Goal: Task Accomplishment & Management: Use online tool/utility

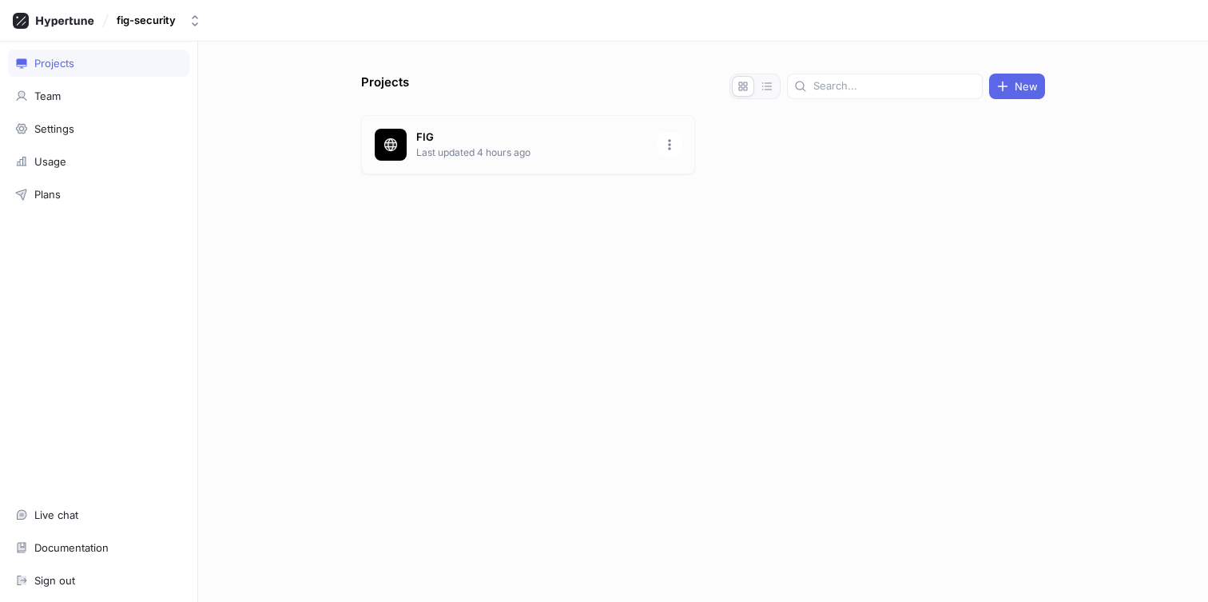
click at [423, 141] on p "FIG" at bounding box center [532, 137] width 232 height 16
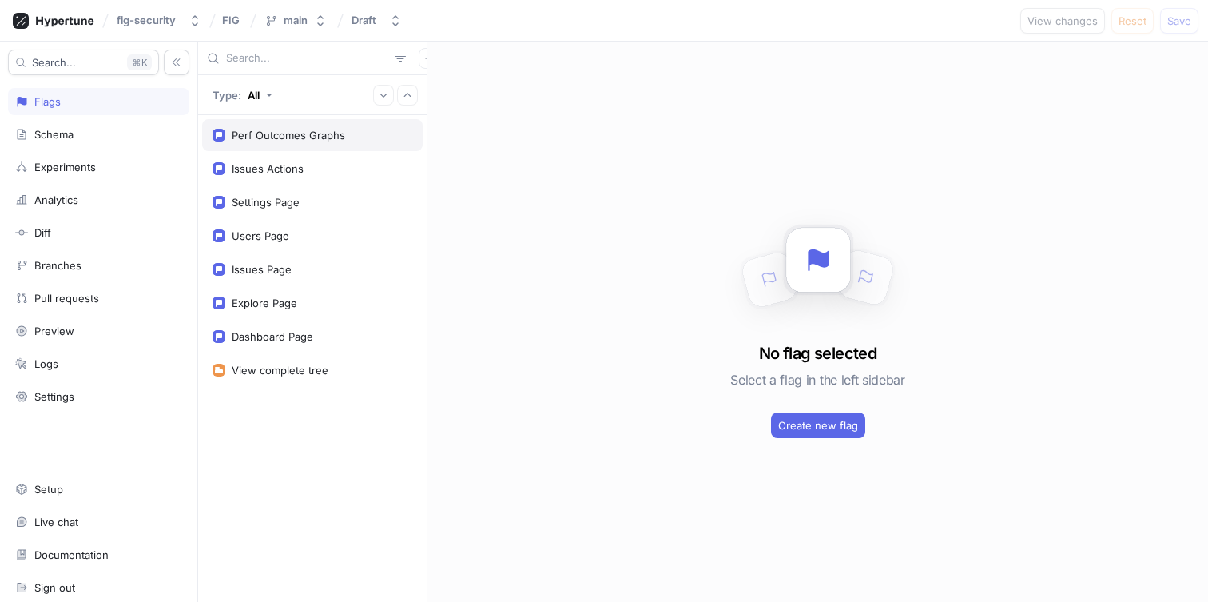
click at [286, 137] on div "Perf Outcomes Graphs" at bounding box center [288, 135] width 113 height 13
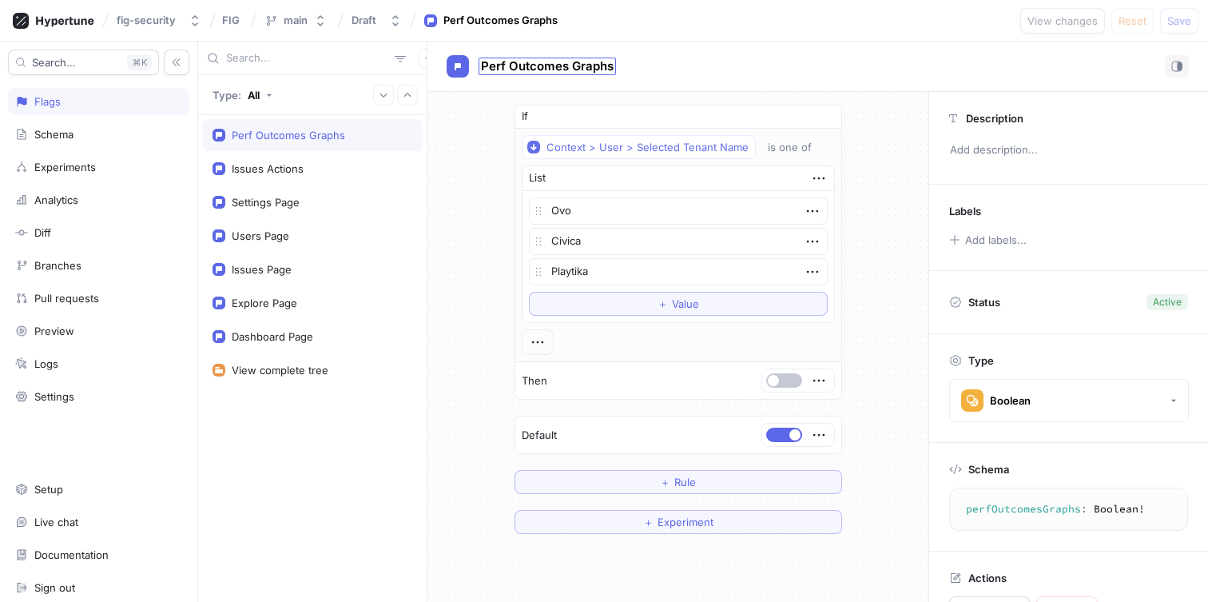
click at [559, 64] on span "Perf Outcomes Graphs" at bounding box center [547, 66] width 133 height 13
click at [568, 66] on input "Perf Outcomes Graphs" at bounding box center [547, 66] width 133 height 15
click at [746, 50] on div "Perf Outcomes Graphs Perf Outcomes Graphs" at bounding box center [818, 67] width 781 height 50
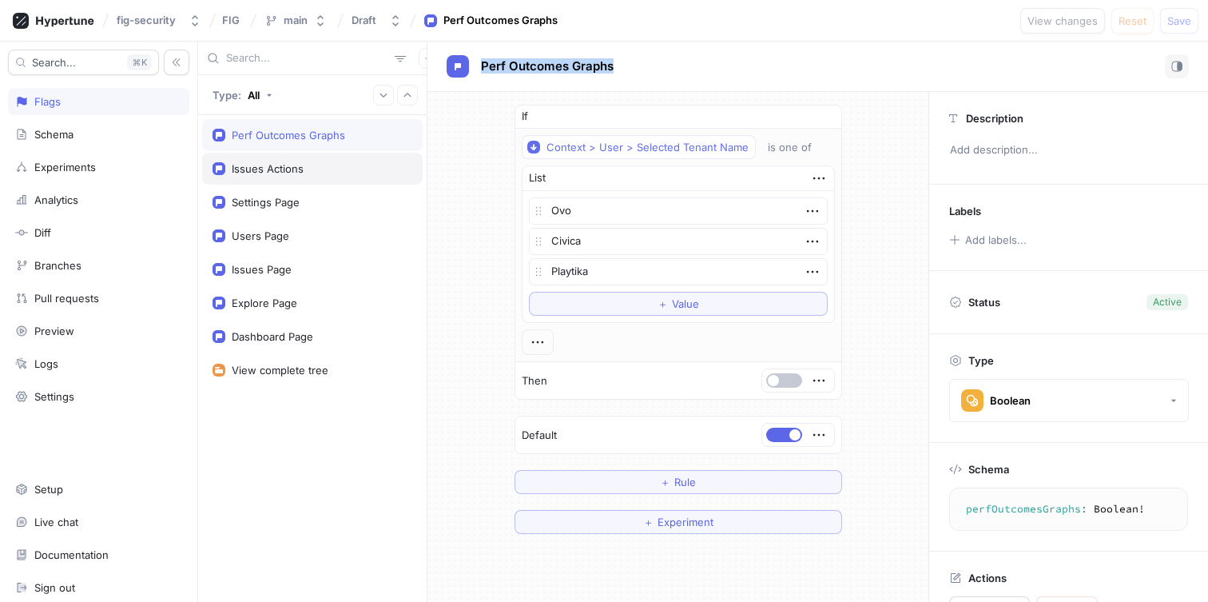
click at [352, 173] on div "Issues Actions" at bounding box center [313, 168] width 200 height 13
type textarea "x"
type textarea "issuesActions: Boolean!"
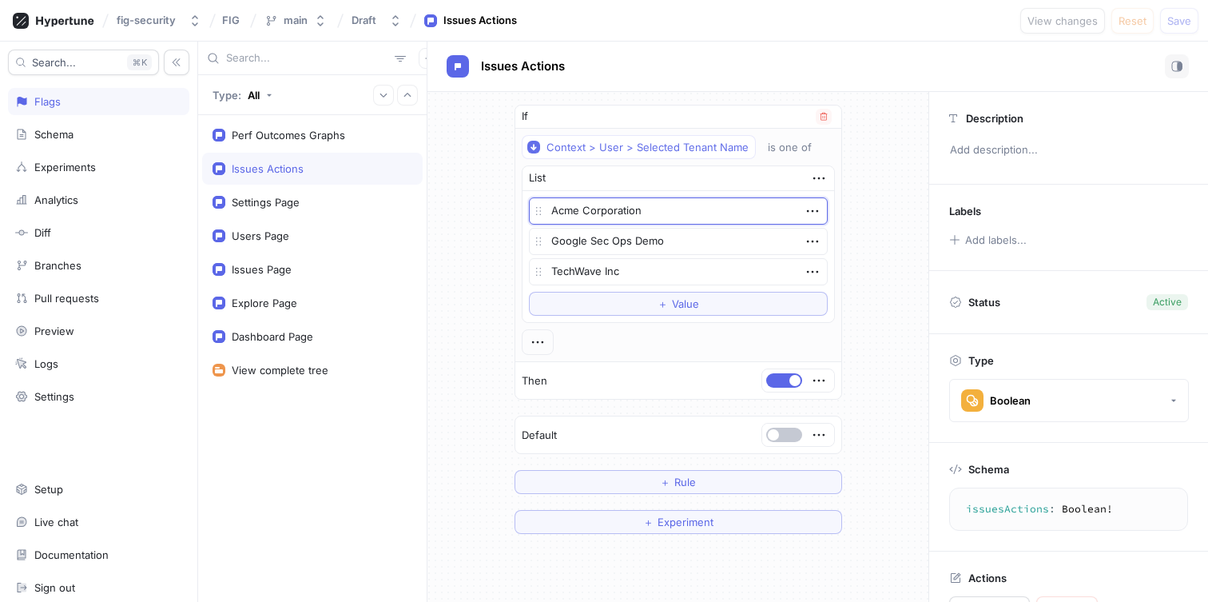
click at [593, 205] on textarea "Acme Corporation" at bounding box center [678, 210] width 299 height 27
click at [591, 240] on textarea "Google Sec Ops Demo" at bounding box center [678, 241] width 299 height 27
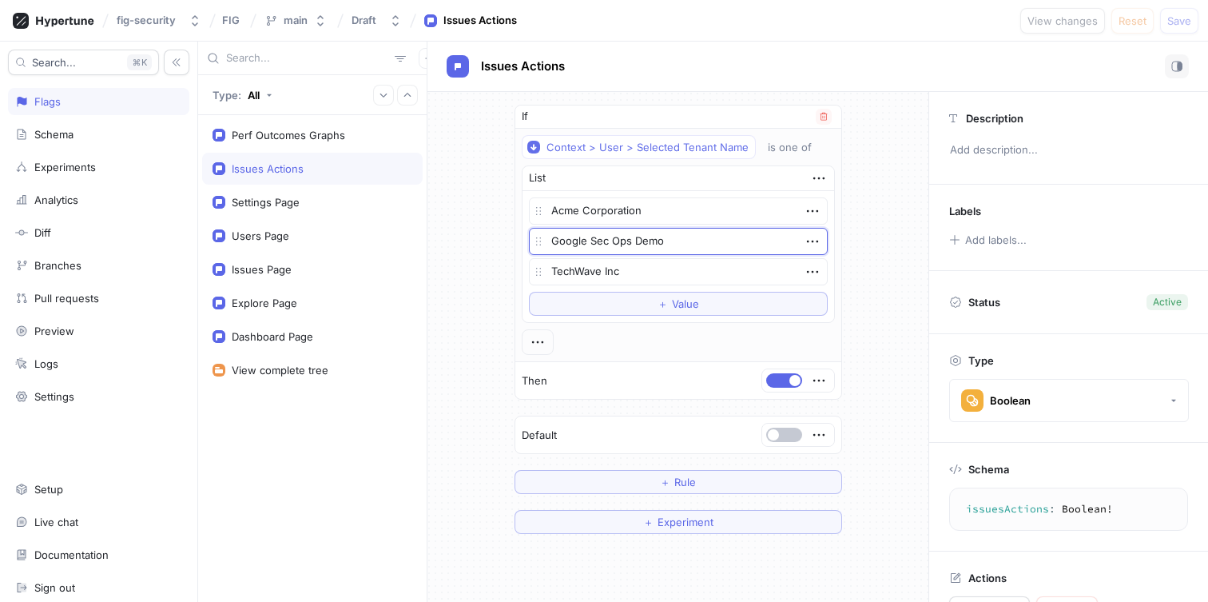
click at [591, 240] on textarea "Google Sec Ops Demo" at bounding box center [678, 241] width 299 height 27
click at [587, 266] on textarea "TechWave Inc" at bounding box center [678, 271] width 299 height 27
click at [430, 337] on div "If Context > User > Selected Tenant Name is one of List Acme Corporation Google…" at bounding box center [678, 319] width 501 height 455
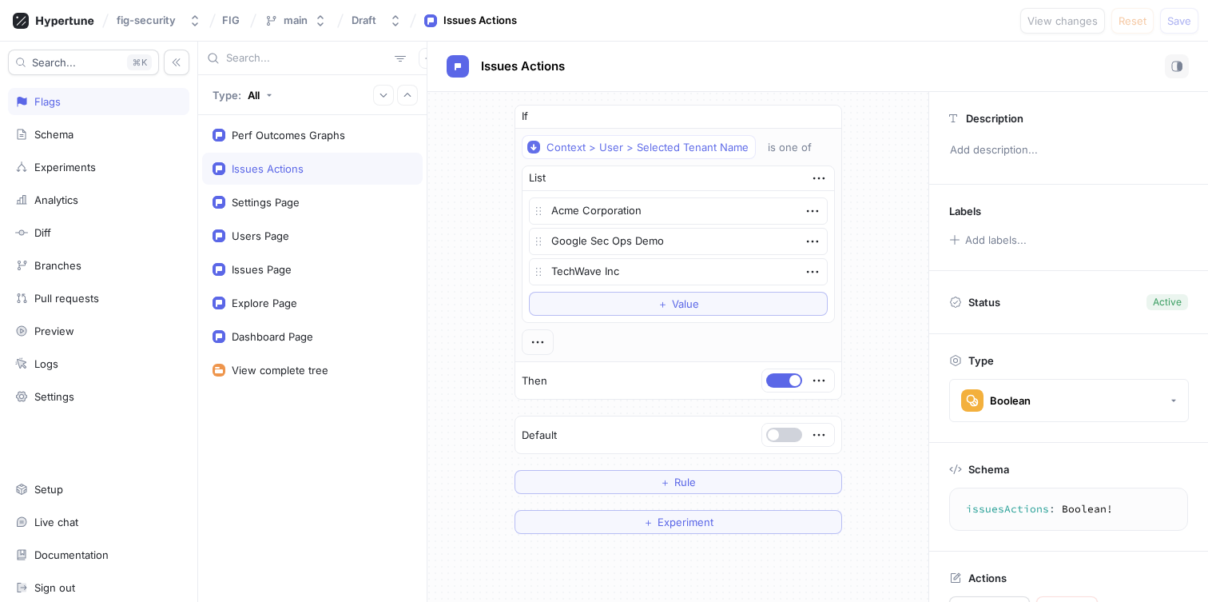
click at [774, 438] on span "button" at bounding box center [773, 434] width 11 height 11
click at [784, 379] on button "button" at bounding box center [784, 380] width 36 height 14
click at [778, 436] on button "button" at bounding box center [784, 435] width 36 height 14
click at [780, 385] on button "button" at bounding box center [784, 380] width 36 height 14
click at [269, 126] on div "Perf Outcomes Graphs" at bounding box center [312, 135] width 221 height 32
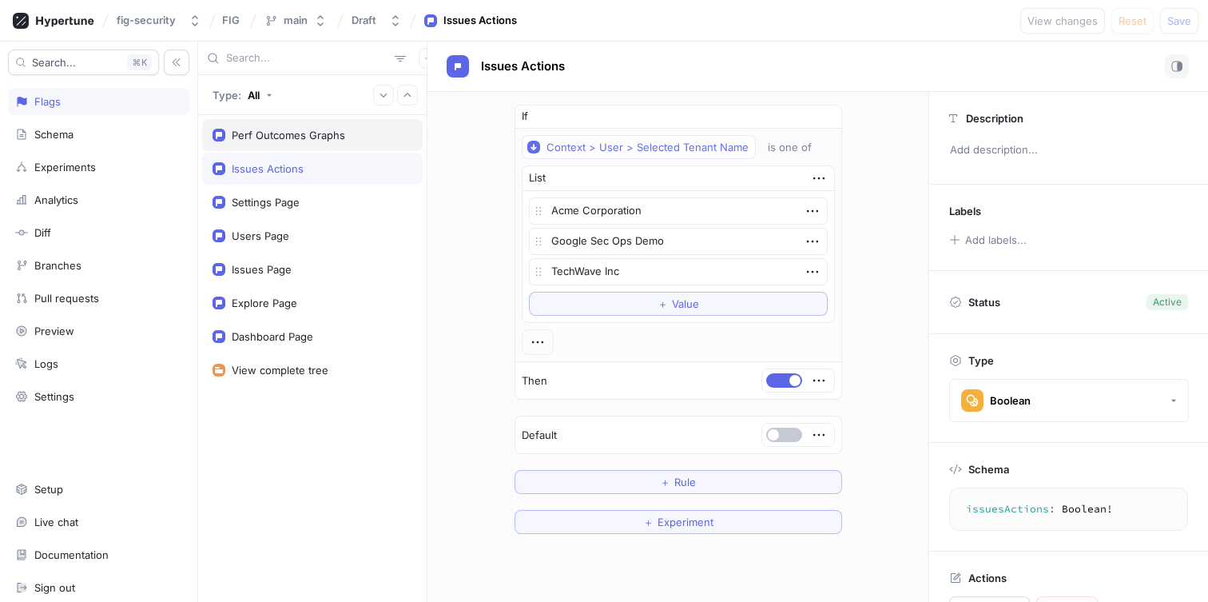
type textarea "x"
type textarea "perfOutcomesGraphs: Boolean!"
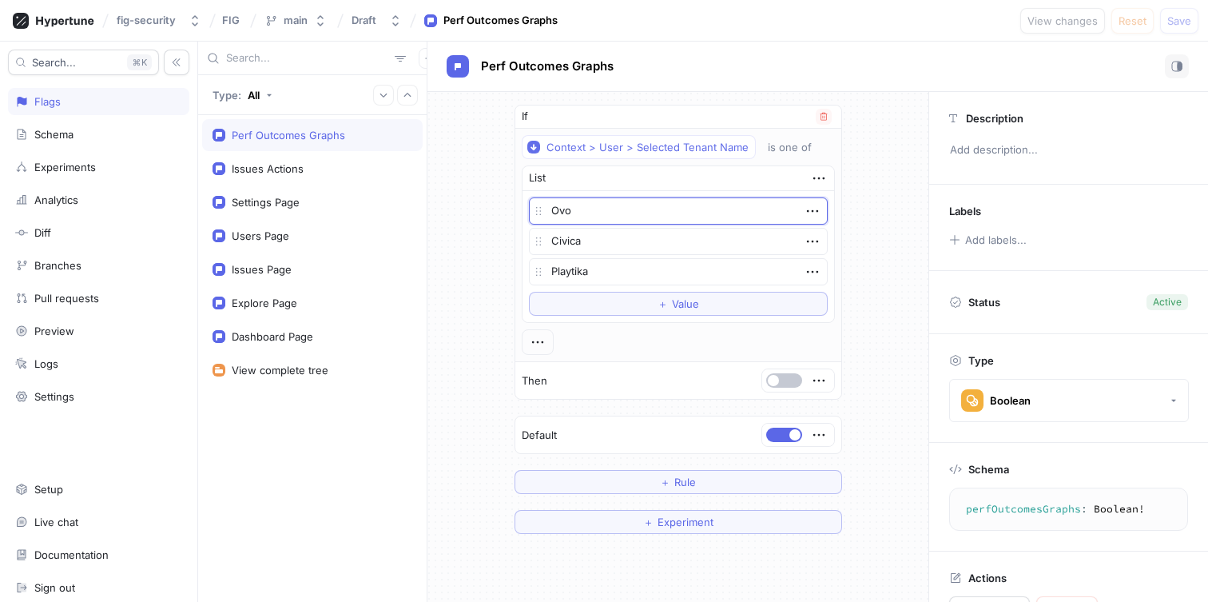
click at [567, 209] on textarea "Ovo" at bounding box center [678, 210] width 299 height 27
paste textarea "TechWave Inc"
type textarea "x"
type textarea "TechWave Inc"
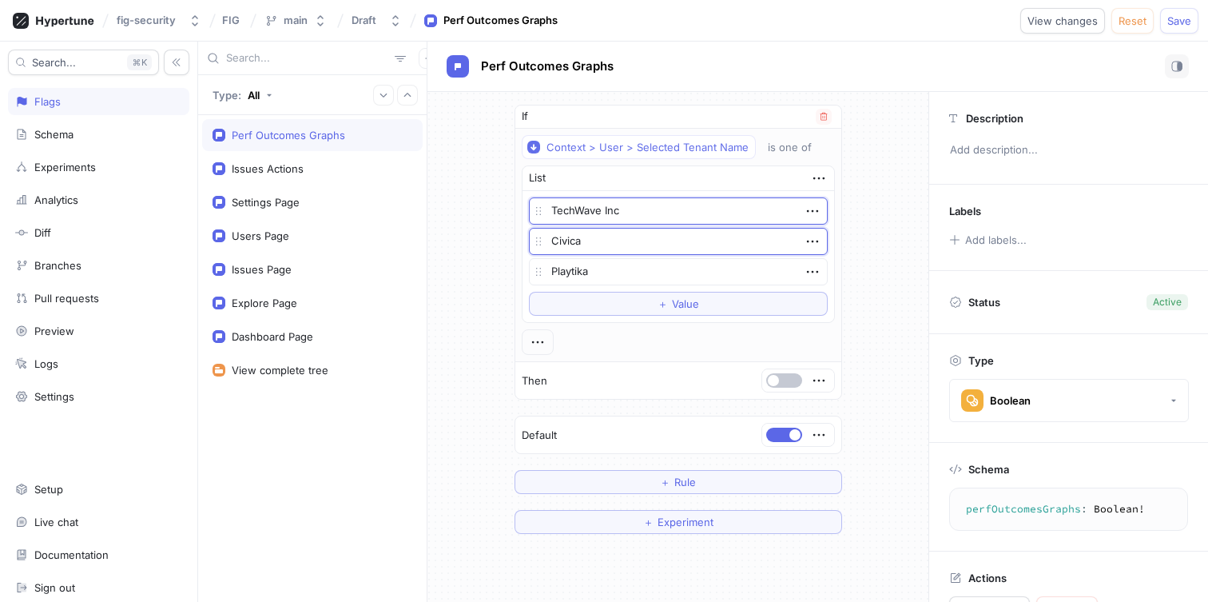
click at [583, 242] on textarea "Civica" at bounding box center [678, 241] width 299 height 27
paste textarea "Acme Corporation"
type textarea "x"
type textarea "Acme Corporation"
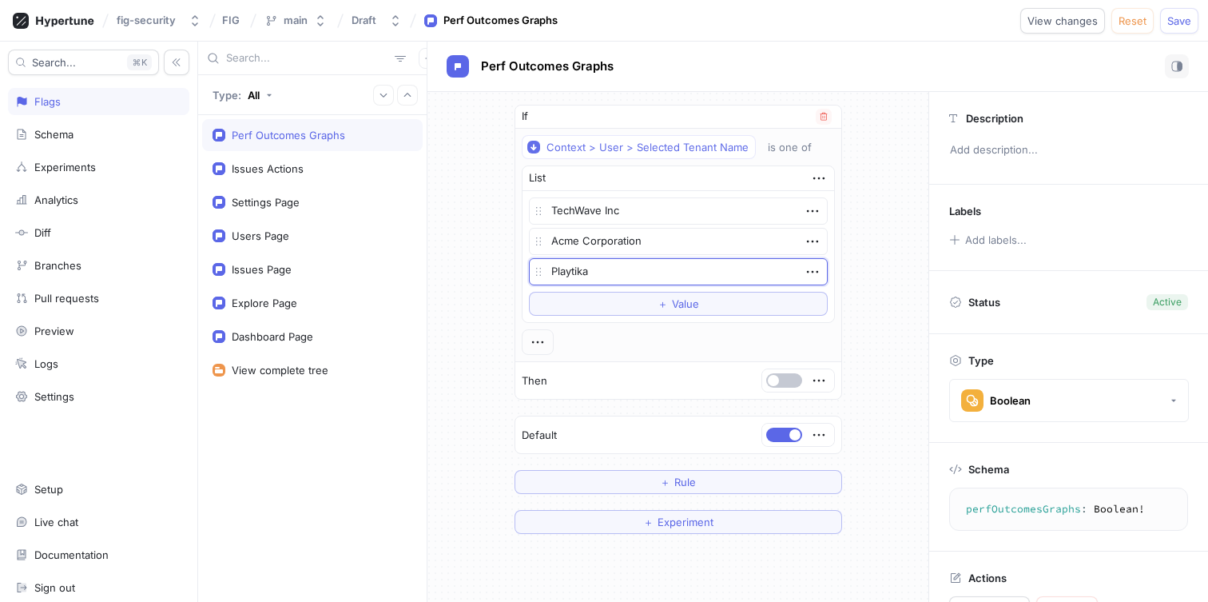
click at [583, 273] on textarea "Playtika" at bounding box center [678, 271] width 299 height 27
paste textarea "Google Sec Ops Demo"
type textarea "x"
type textarea "Google Sec Ops Demo"
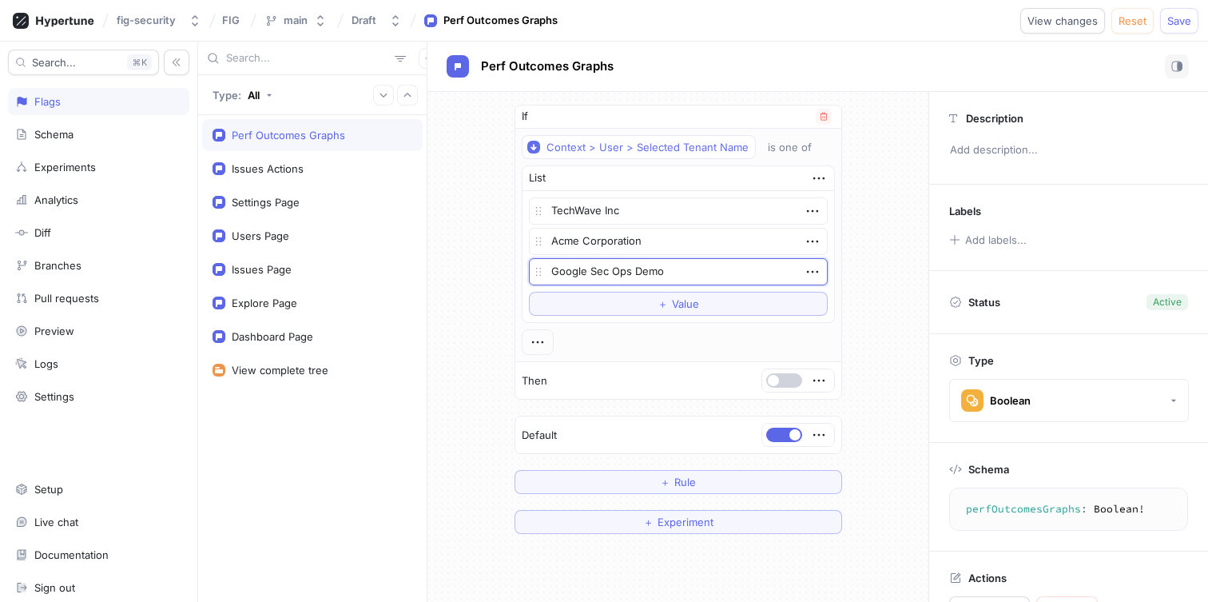
click at [778, 380] on button "button" at bounding box center [784, 380] width 36 height 14
click at [785, 436] on button "button" at bounding box center [784, 435] width 36 height 14
click at [1176, 21] on span "Save" at bounding box center [1180, 21] width 24 height 10
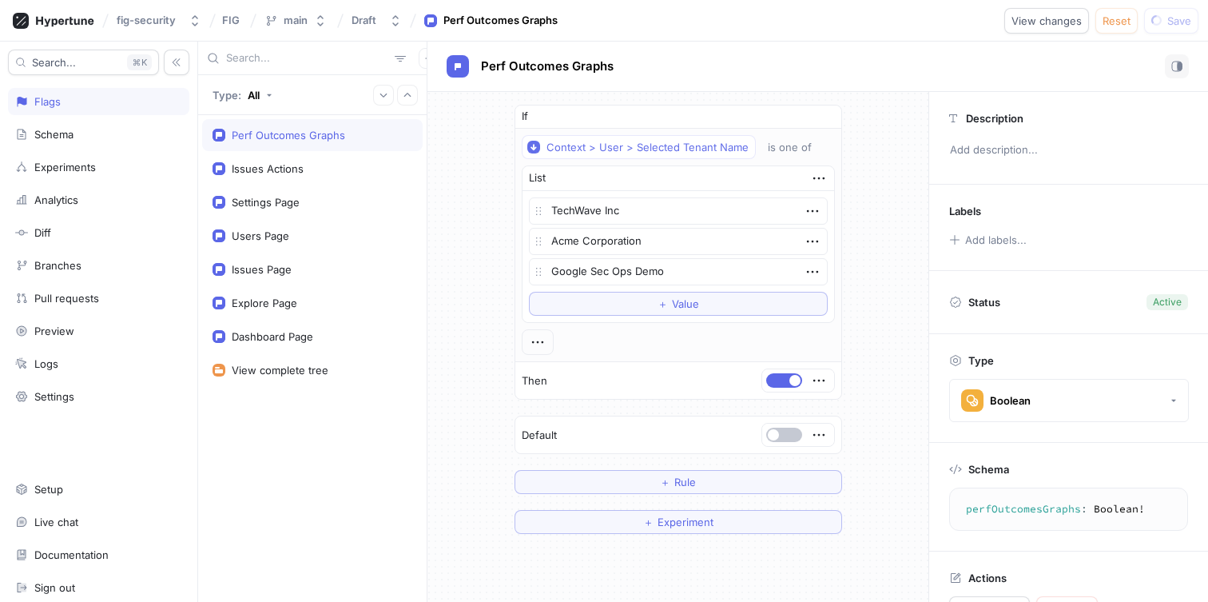
type textarea "x"
